Goal: Task Accomplishment & Management: Use online tool/utility

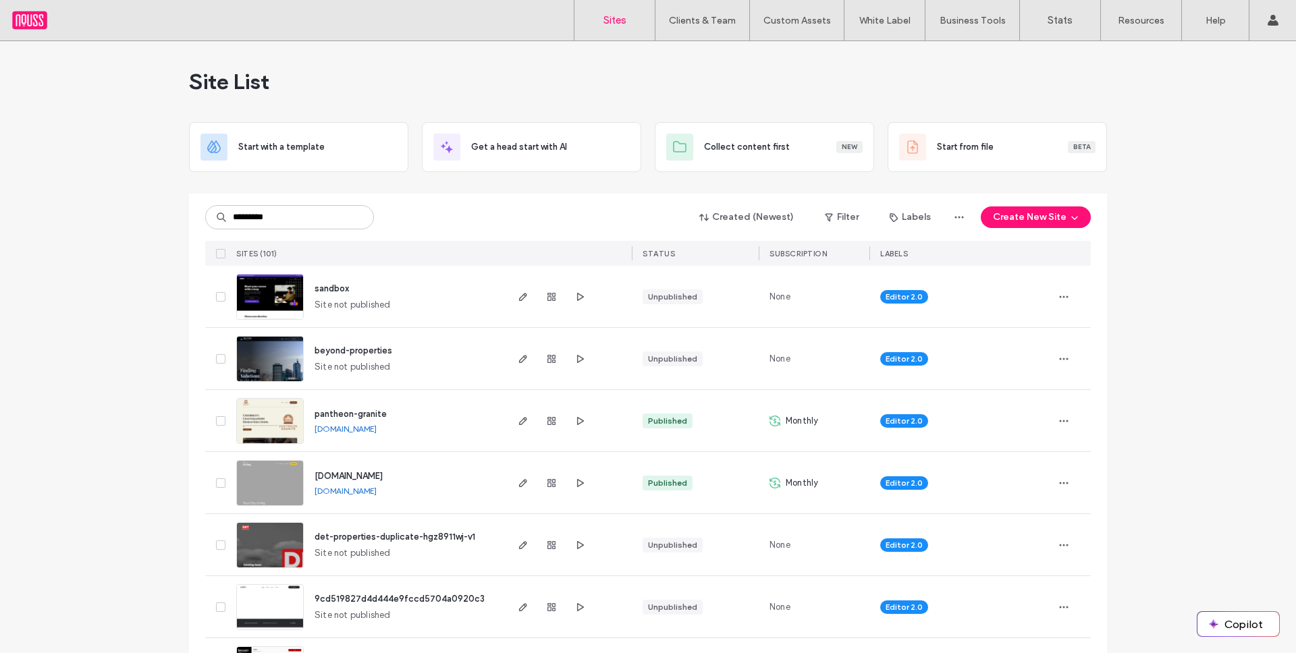
type input "*********"
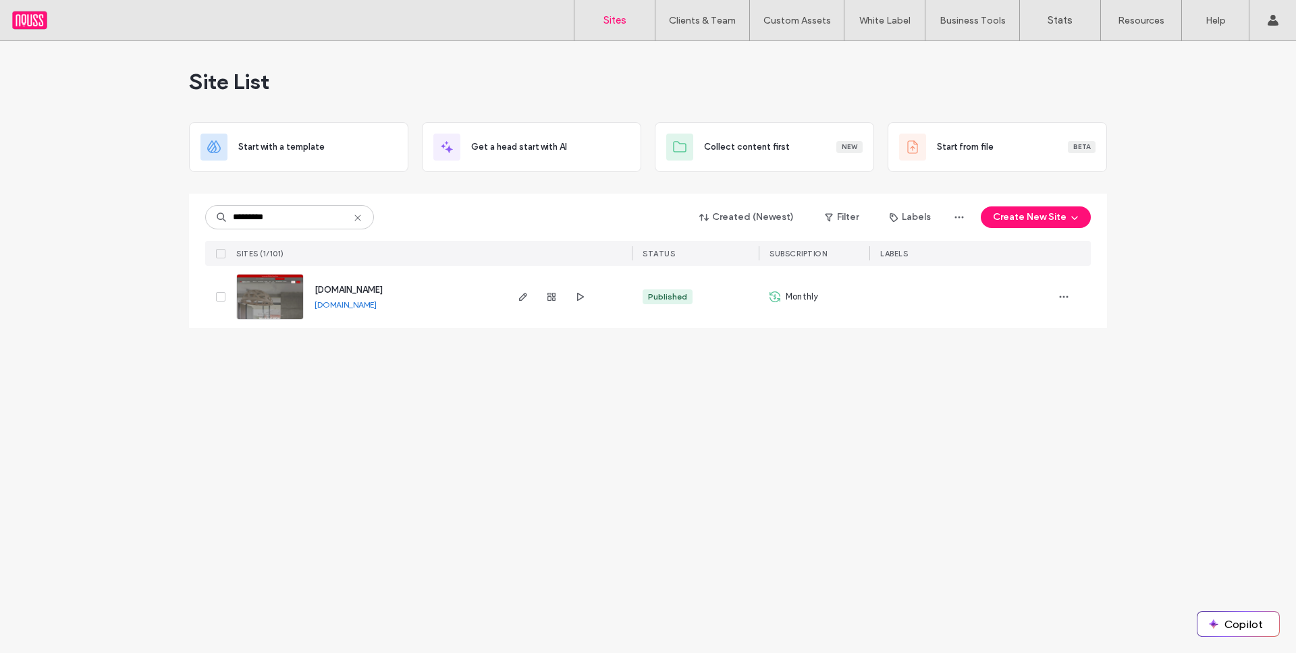
click at [352, 283] on div "[DOMAIN_NAME]" at bounding box center [348, 289] width 68 height 13
click at [354, 286] on span "[DOMAIN_NAME]" at bounding box center [348, 290] width 68 height 10
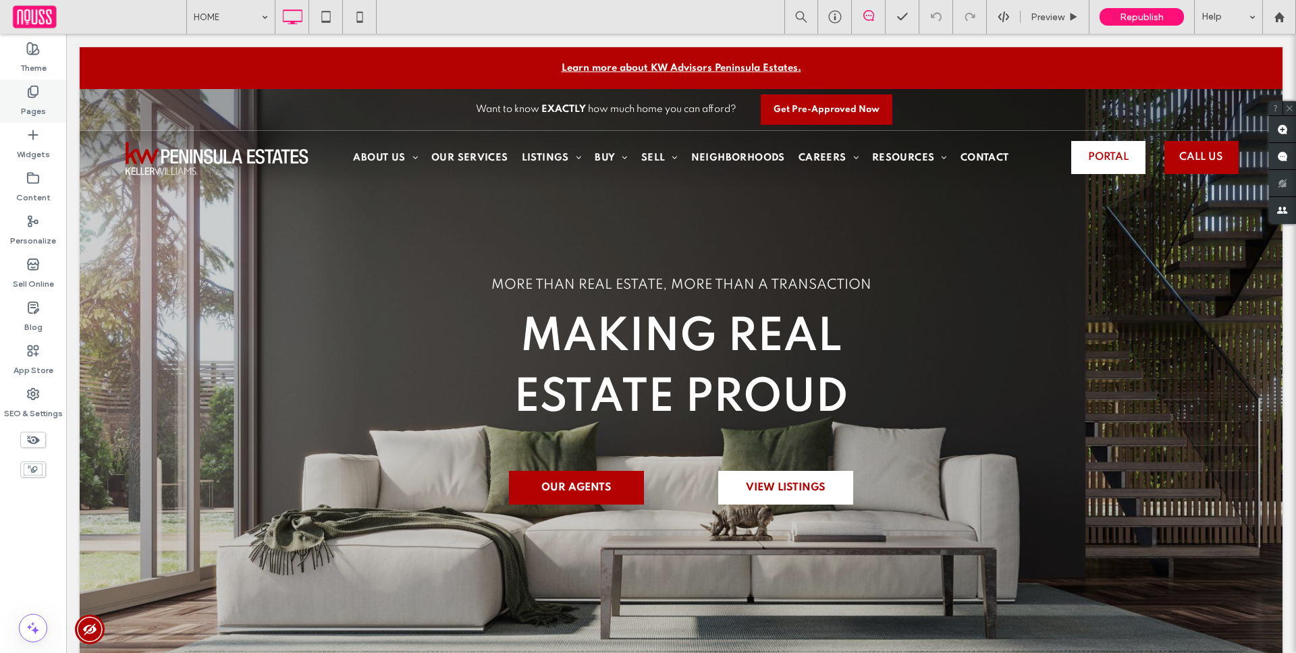
click at [35, 97] on icon at bounding box center [32, 91] width 13 height 13
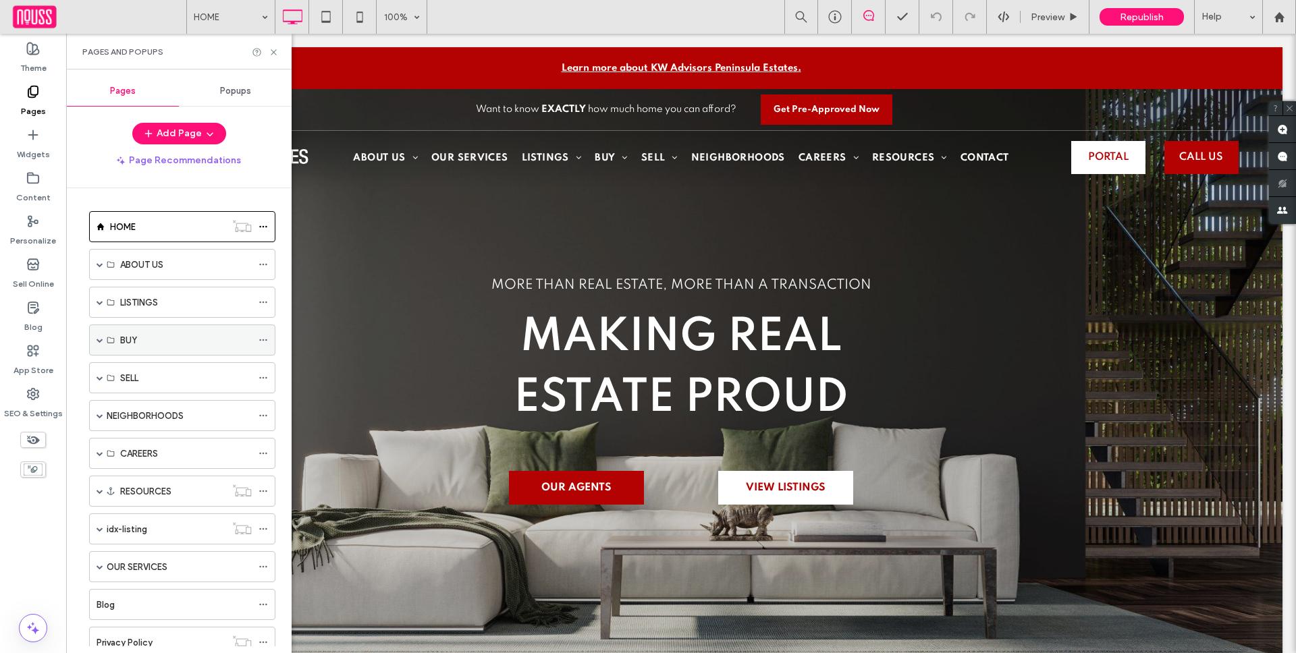
scroll to position [83, 0]
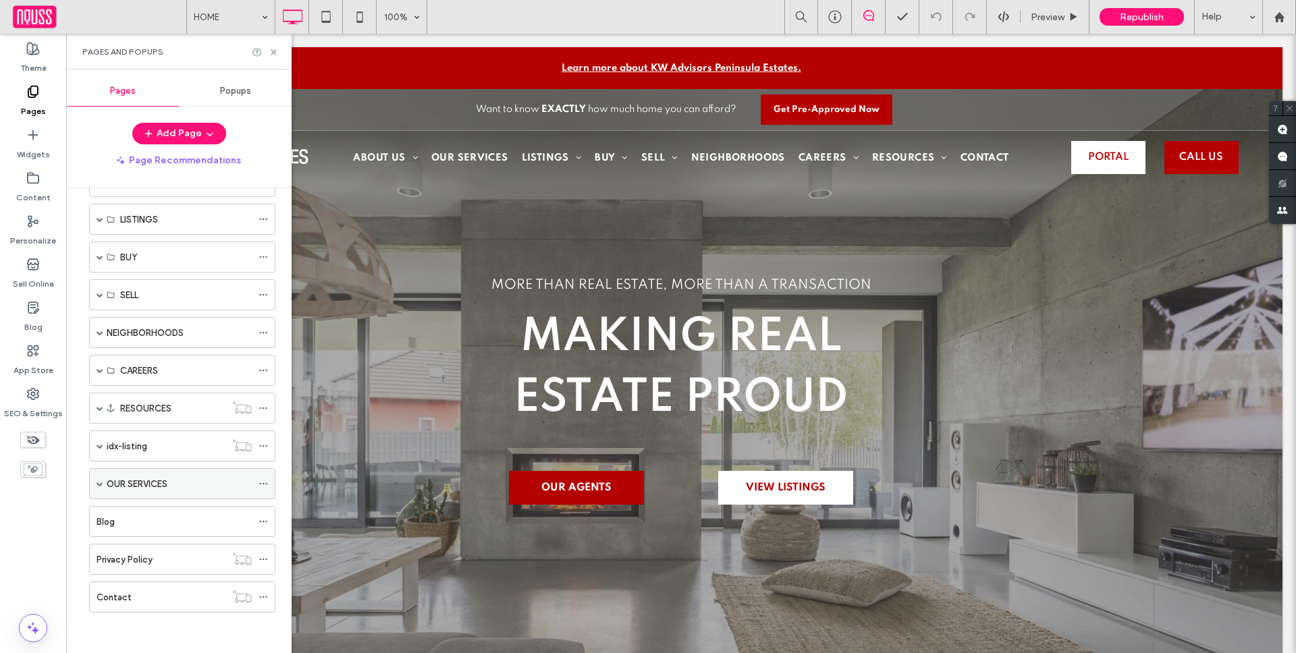
click at [100, 480] on span at bounding box center [99, 483] width 7 height 7
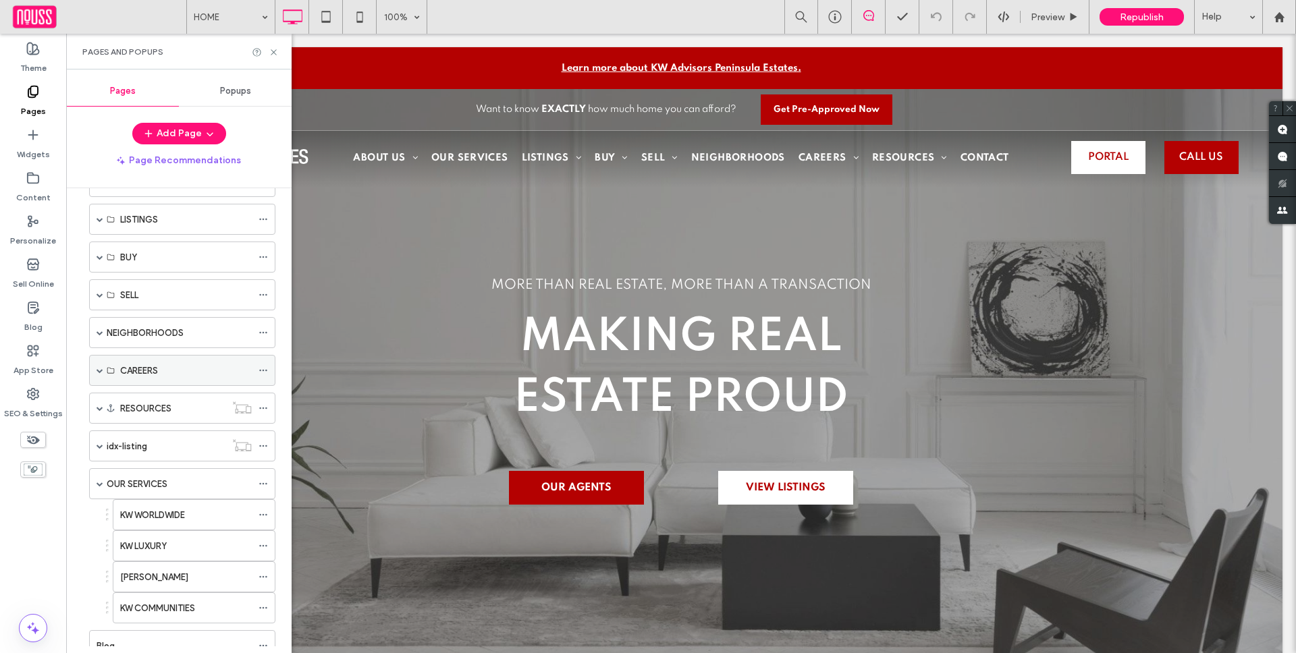
click at [99, 370] on span at bounding box center [99, 370] width 7 height 7
click at [174, 403] on label "JOIN KW ADVISORS" at bounding box center [159, 402] width 79 height 24
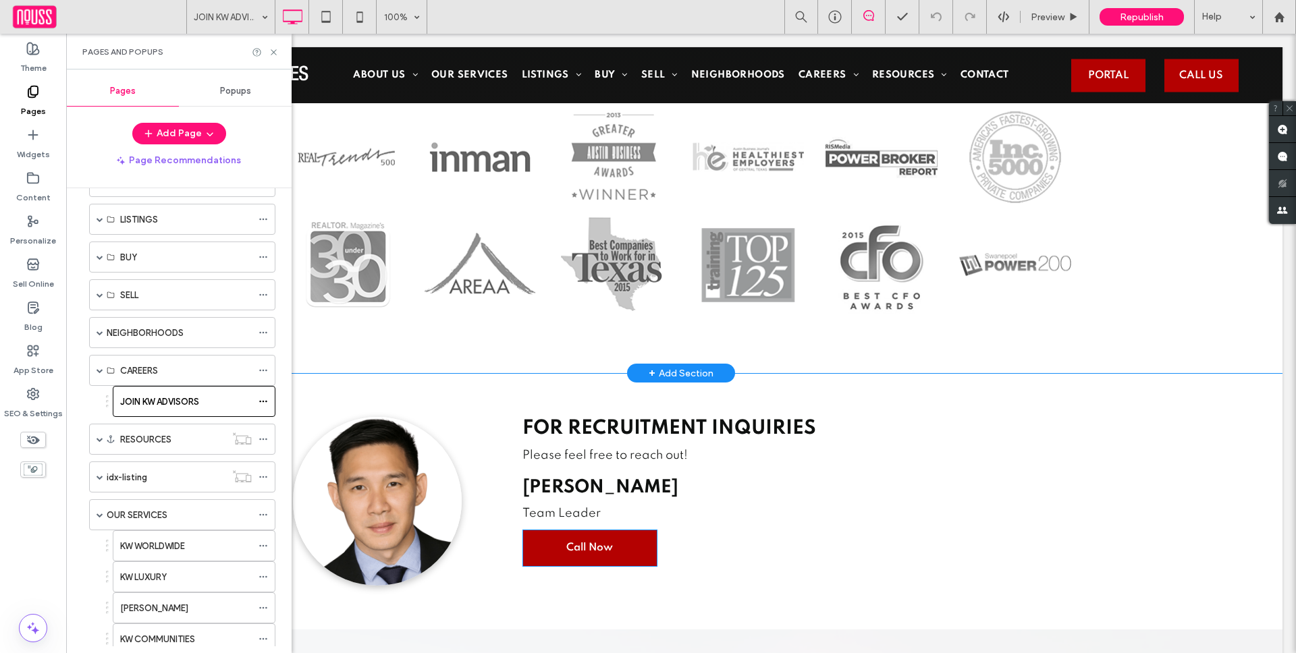
scroll to position [2291, 0]
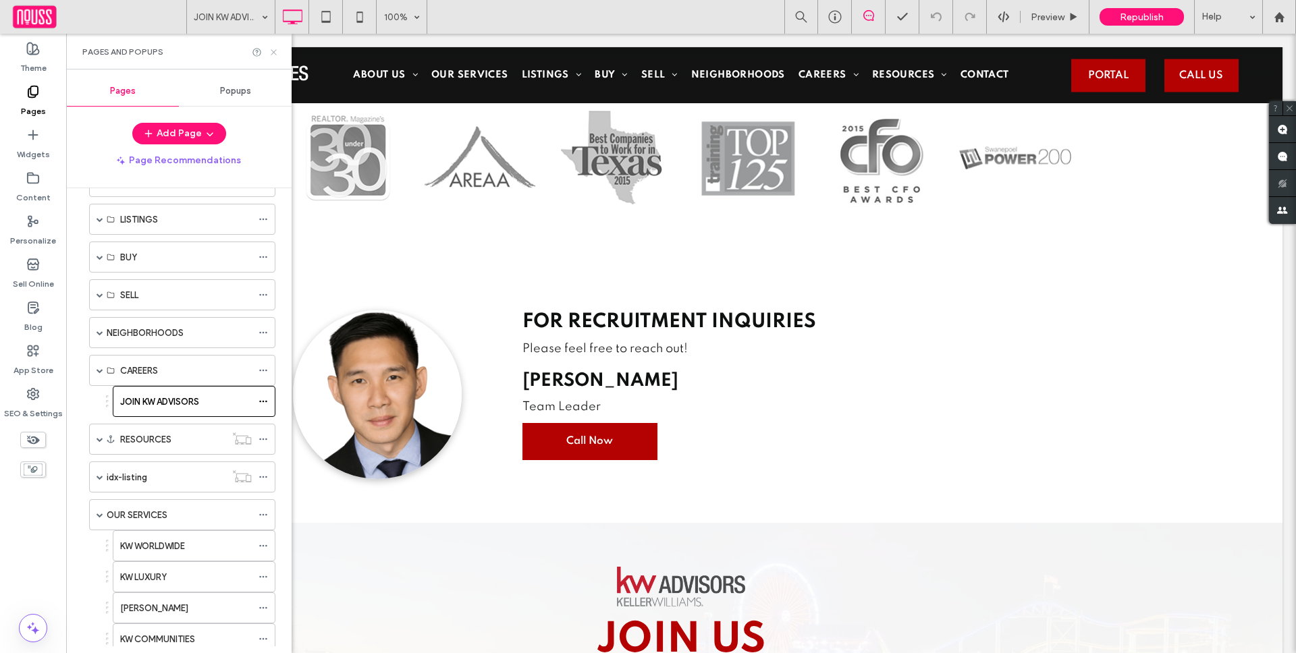
click at [272, 53] on icon at bounding box center [274, 52] width 10 height 10
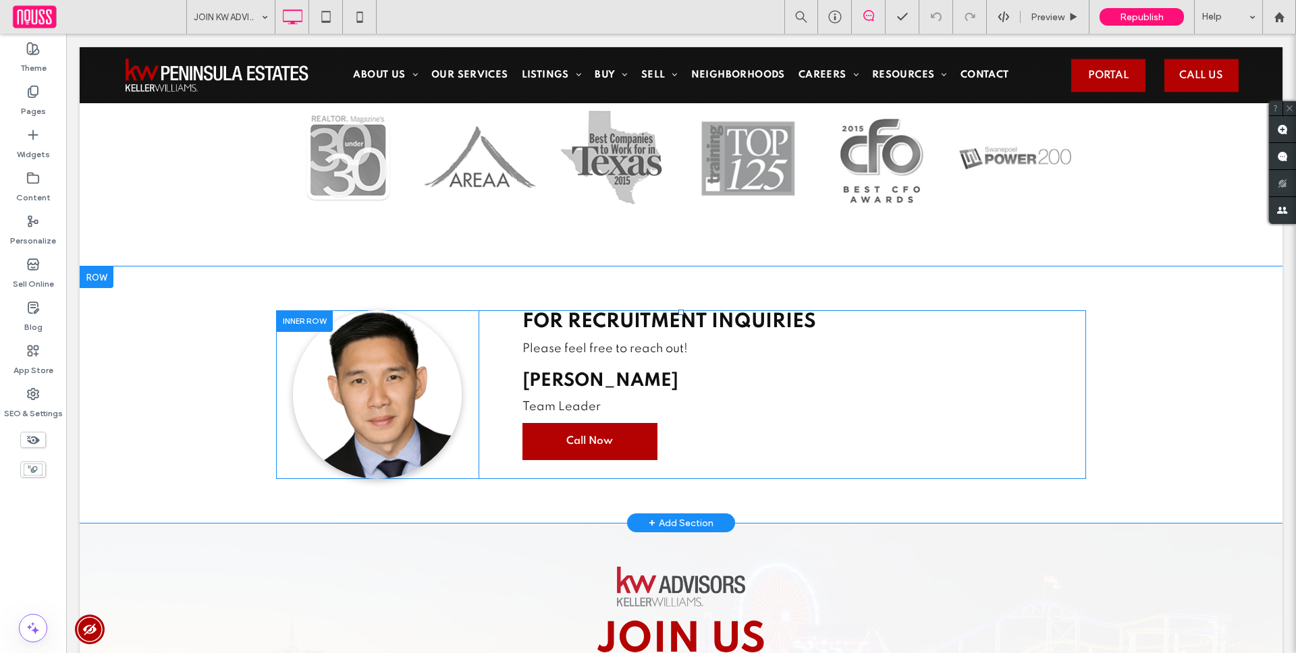
click at [616, 312] on span "For Recruitment Inquiries" at bounding box center [669, 322] width 294 height 20
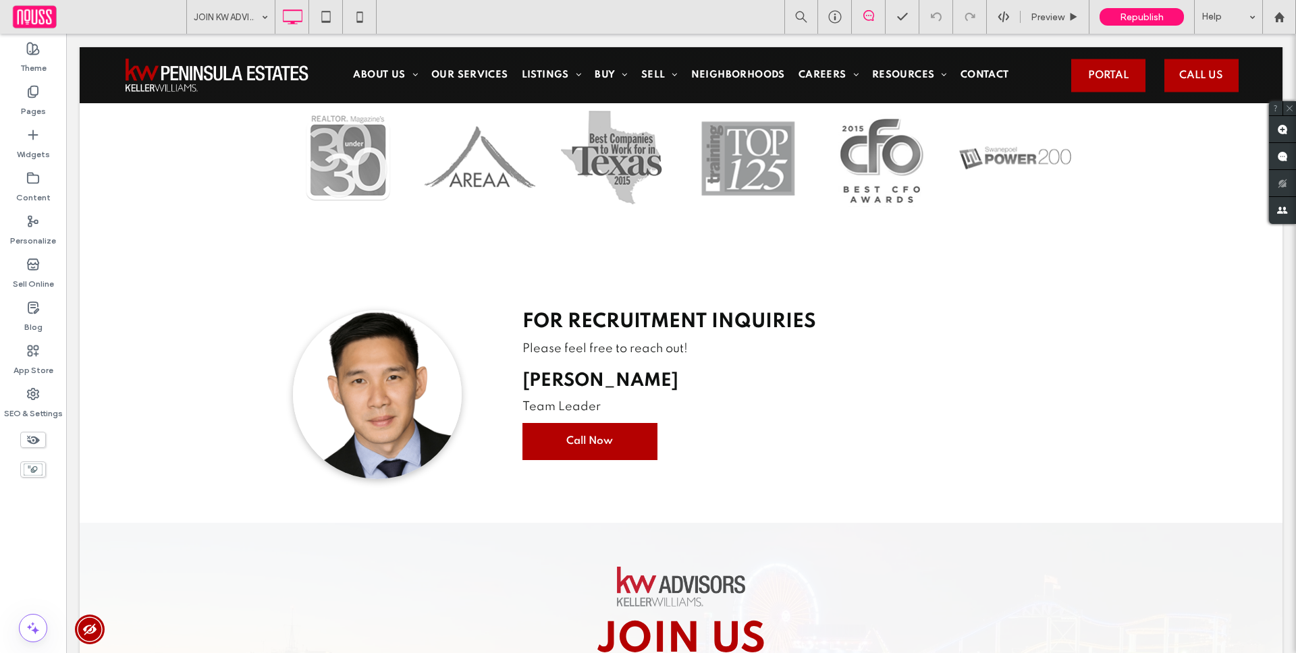
click at [616, 312] on span "For Recruitment Inquiries" at bounding box center [669, 322] width 294 height 20
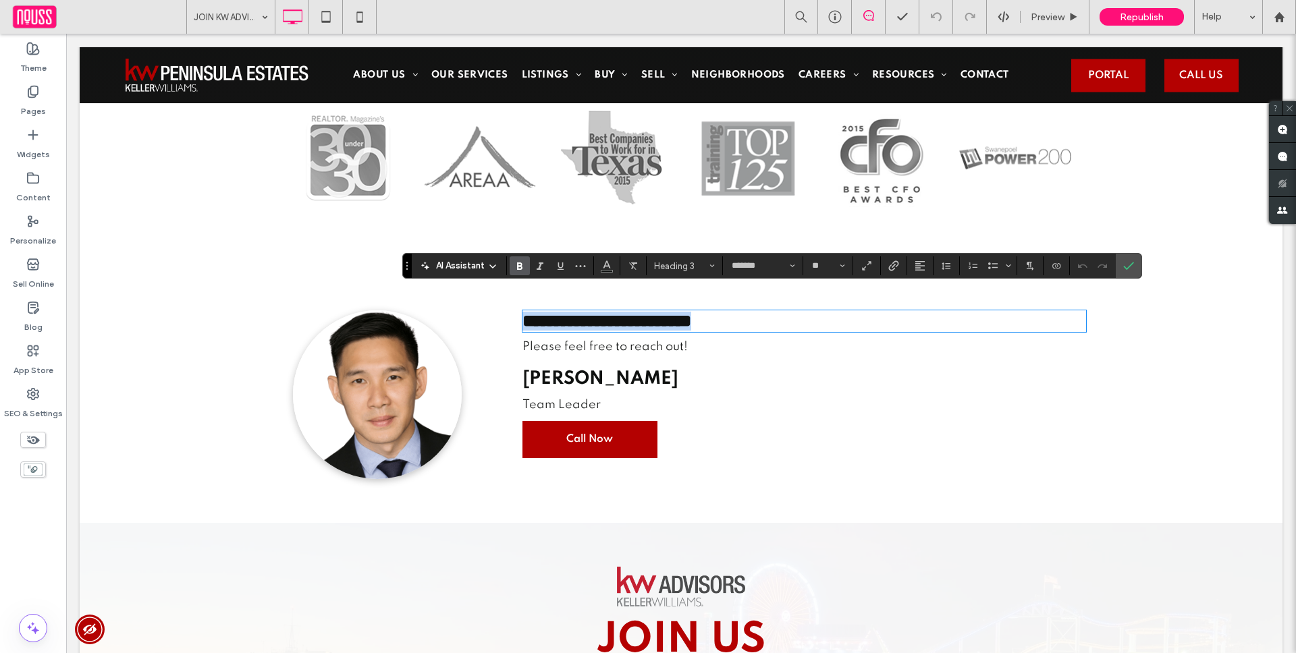
type input "**"
click at [312, 18] on icon at bounding box center [325, 16] width 27 height 27
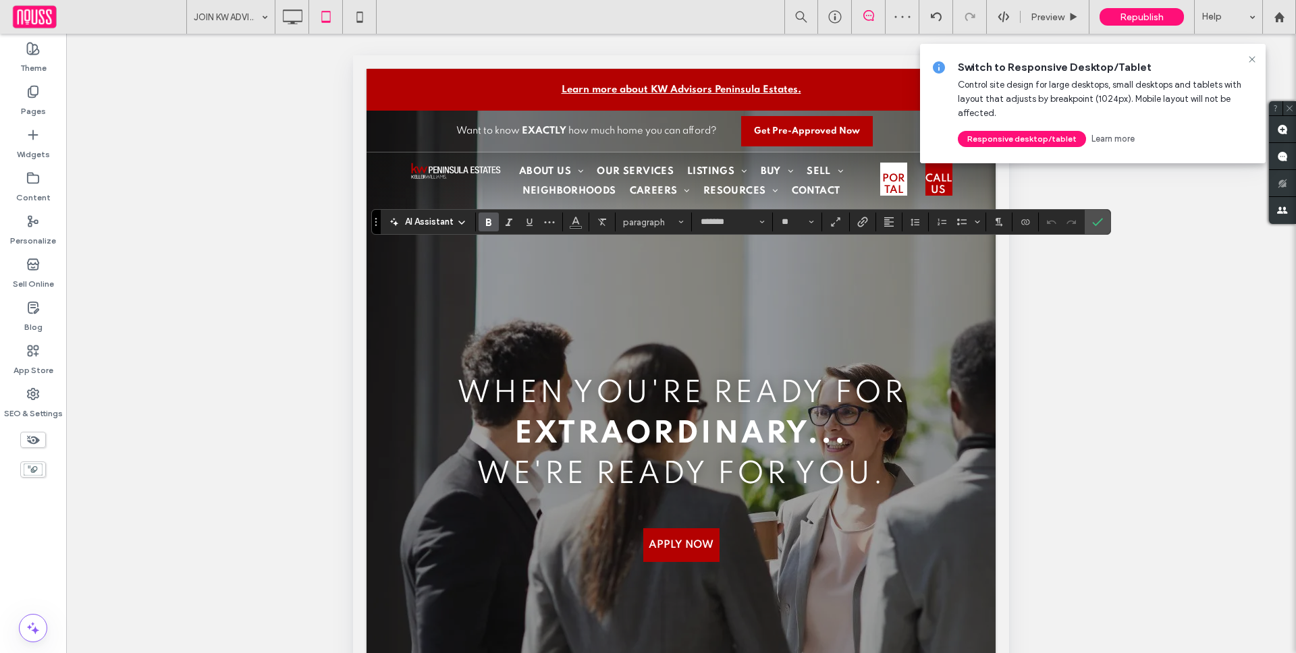
type input "*"
click at [349, 12] on icon at bounding box center [359, 16] width 27 height 27
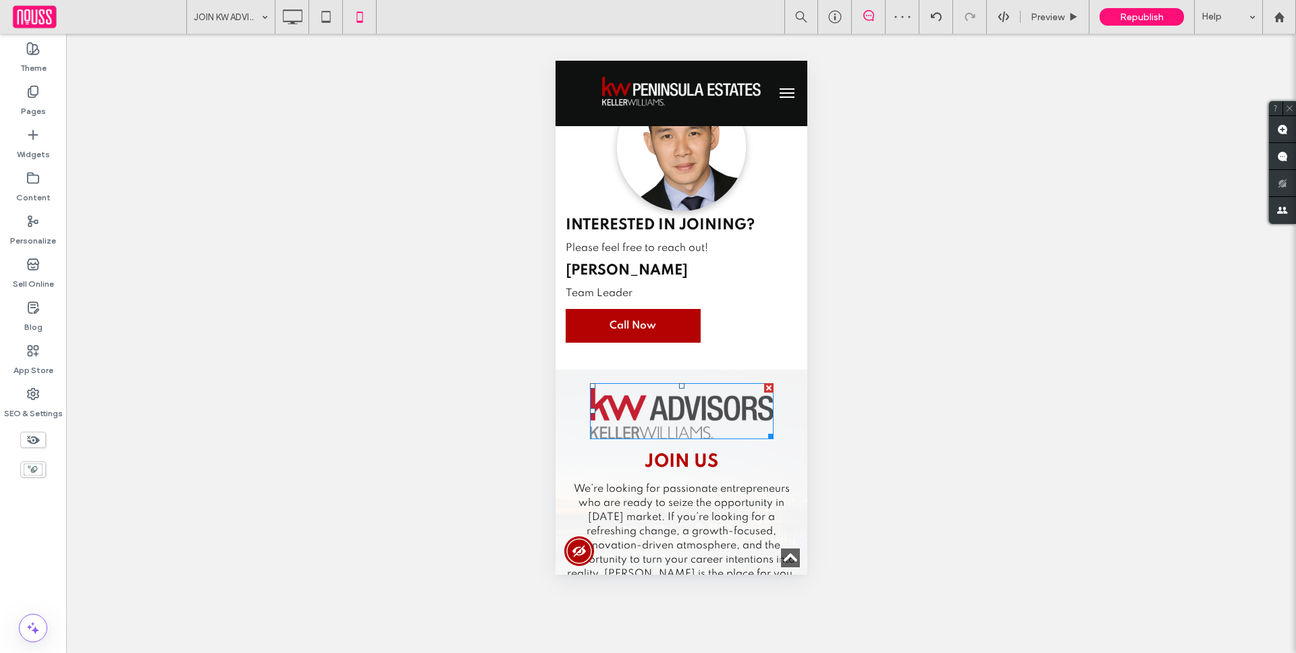
scroll to position [2961, 0]
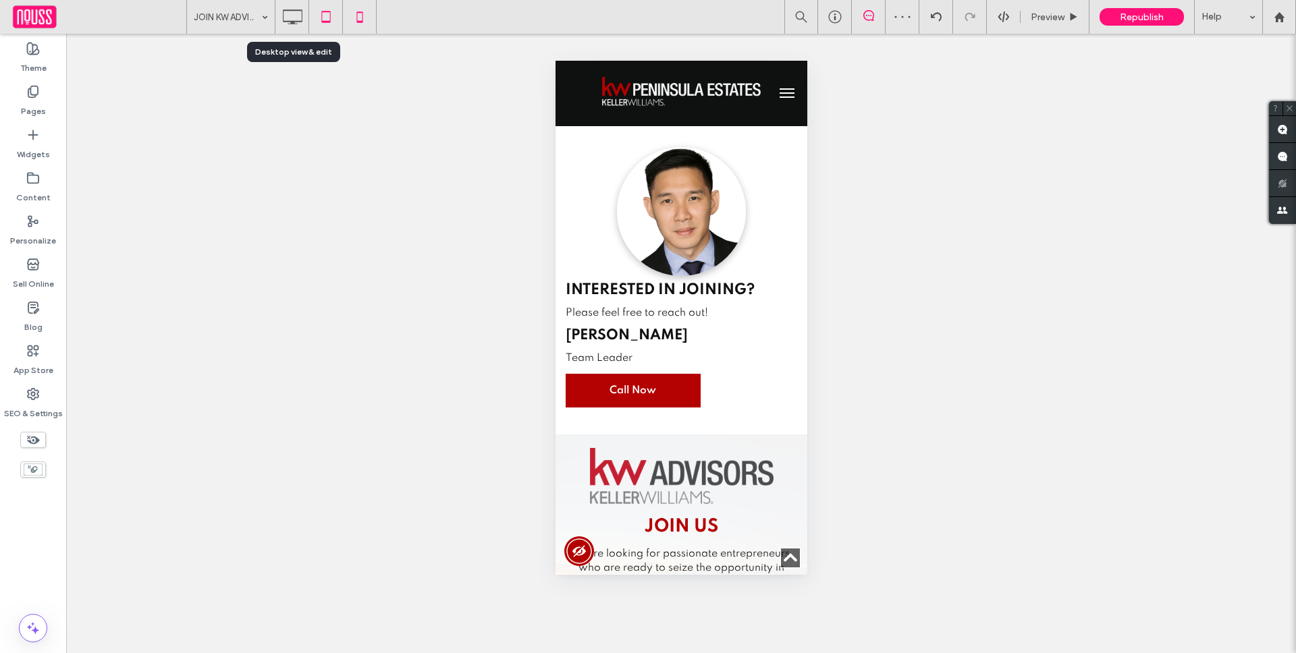
click at [315, 15] on icon at bounding box center [325, 16] width 27 height 27
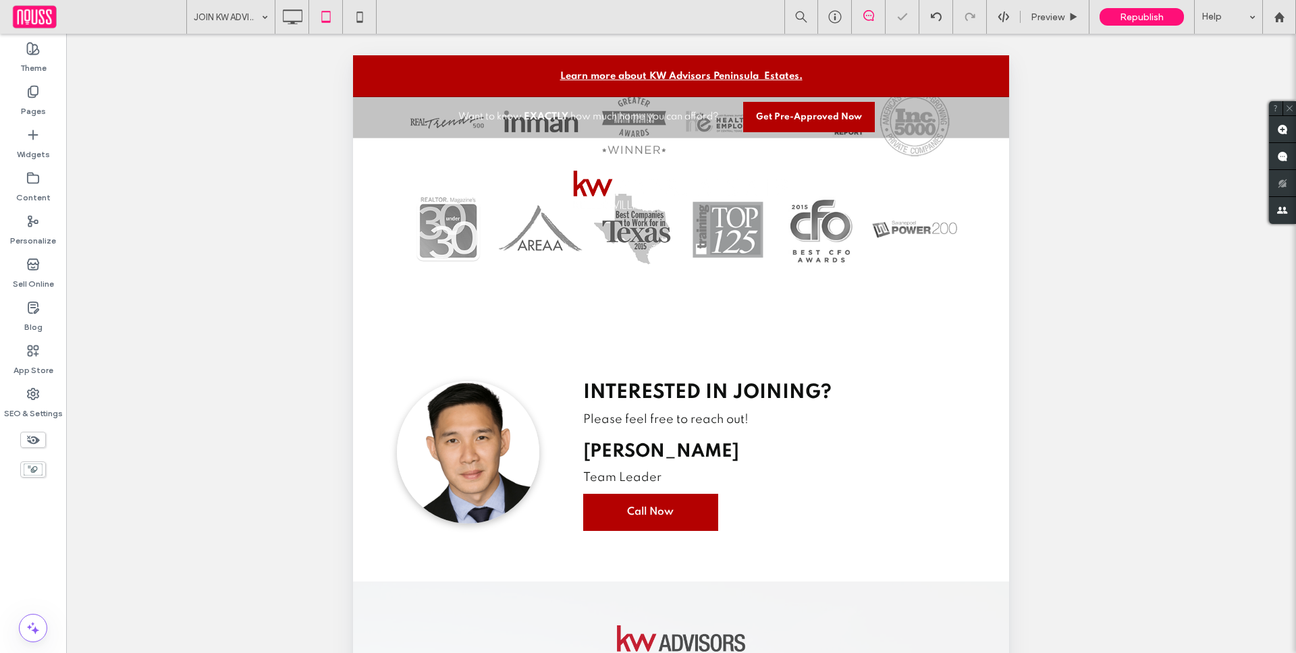
scroll to position [2372, 0]
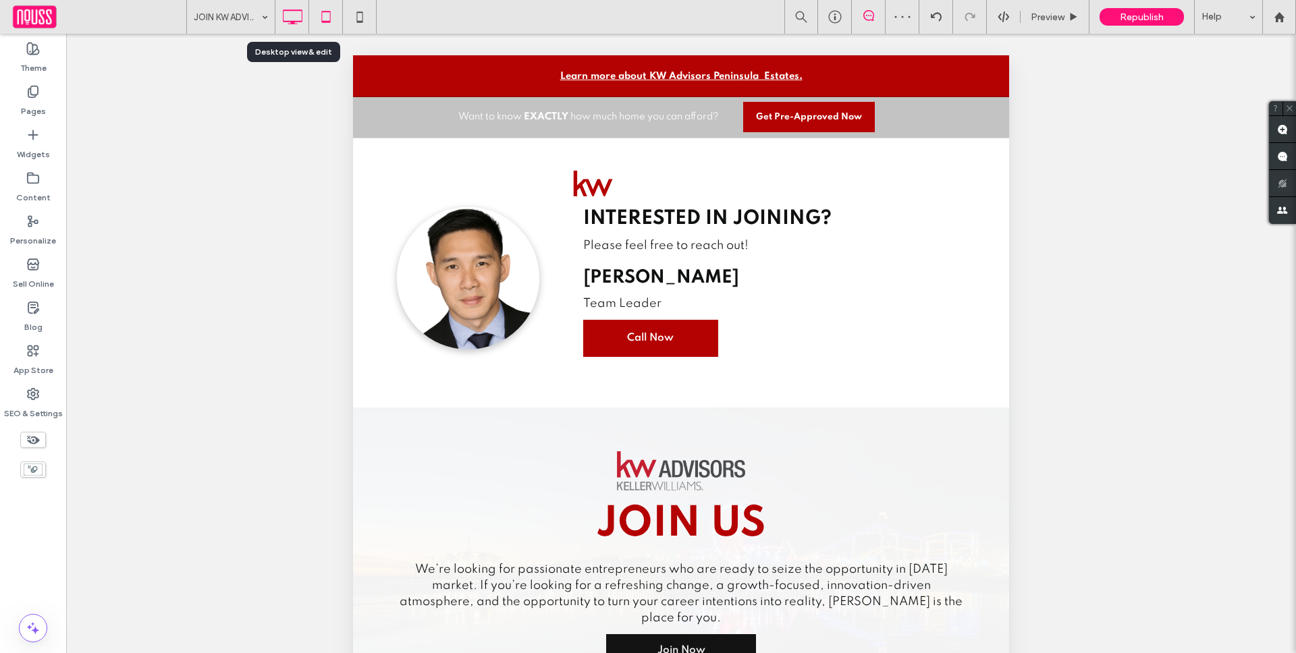
click at [302, 18] on icon at bounding box center [292, 16] width 27 height 27
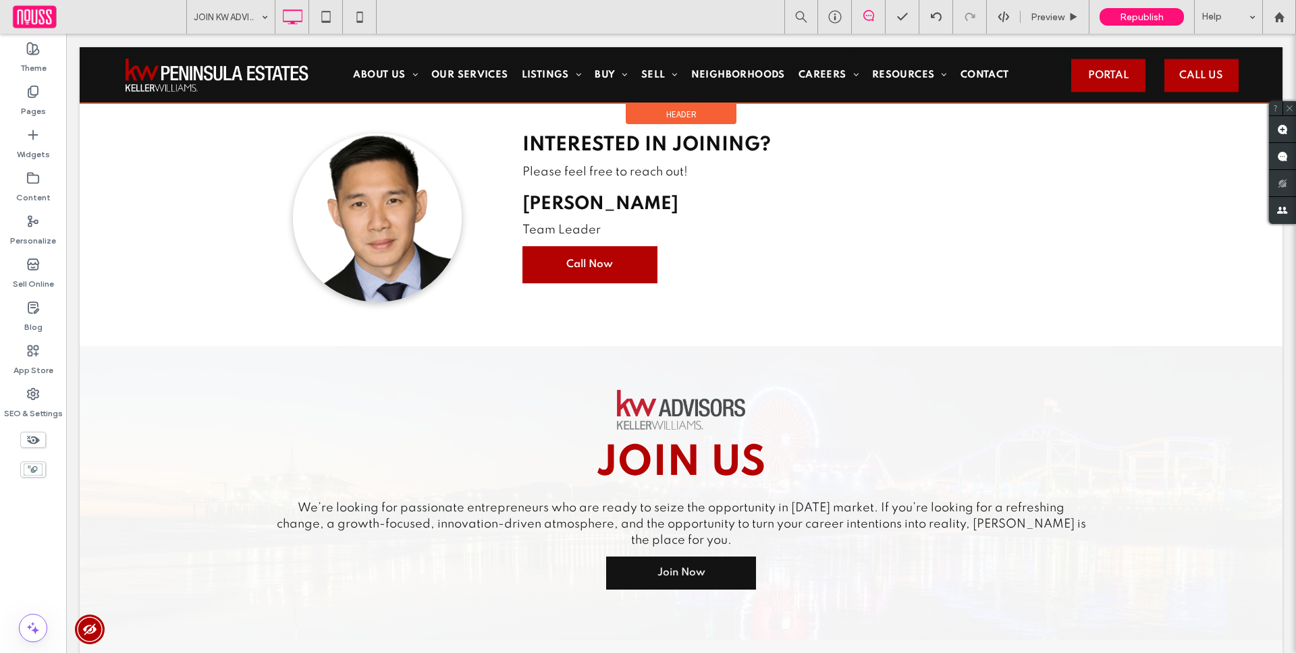
scroll to position [2457, 0]
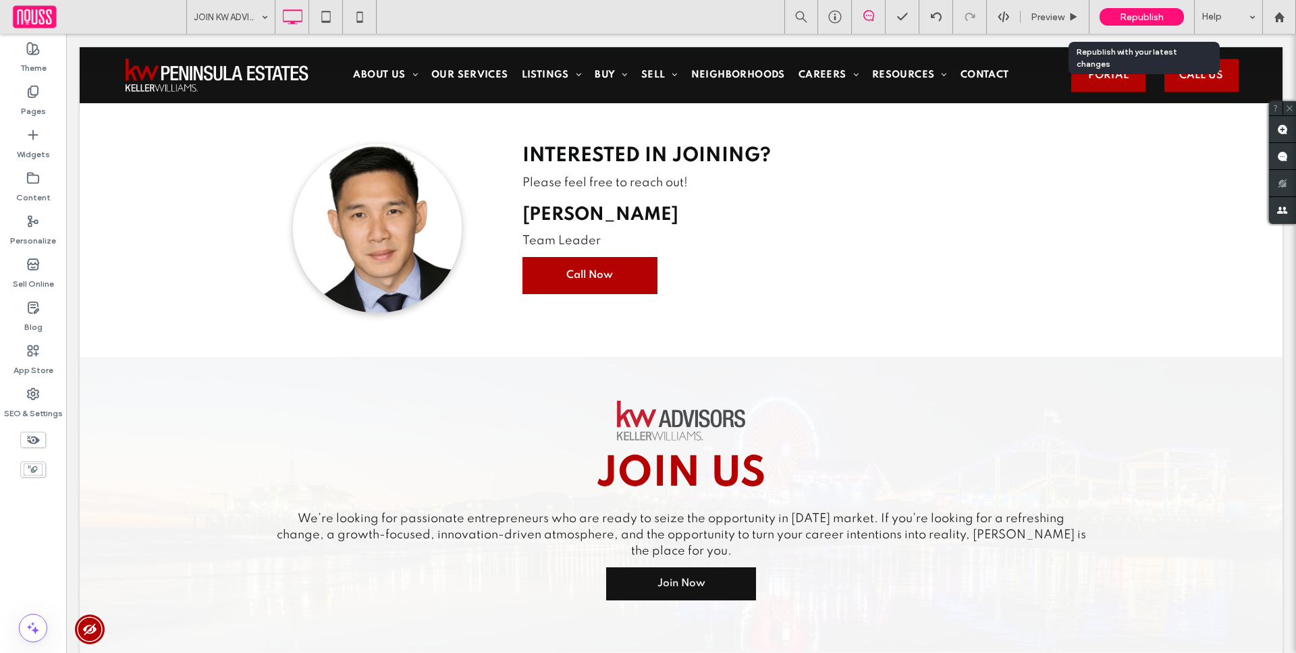
click at [1135, 20] on span "Republish" at bounding box center [1141, 16] width 44 height 11
